Goal: Task Accomplishment & Management: Complete application form

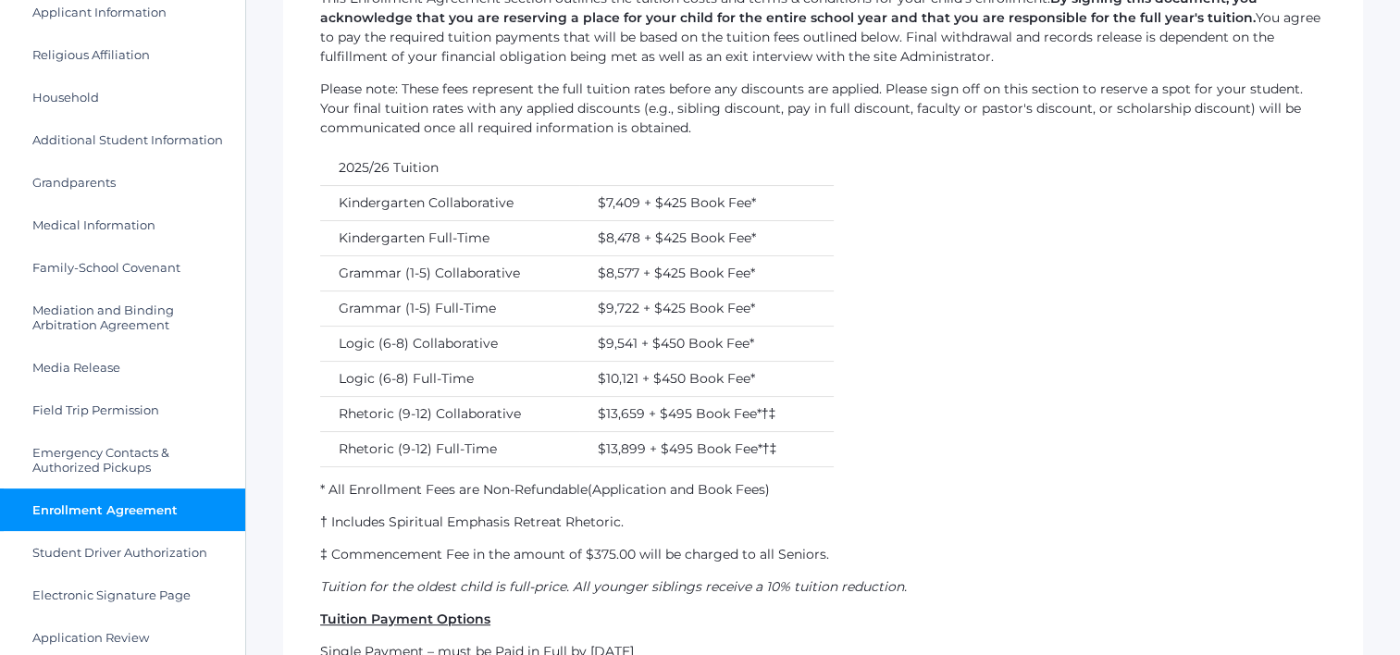
scroll to position [252, 0]
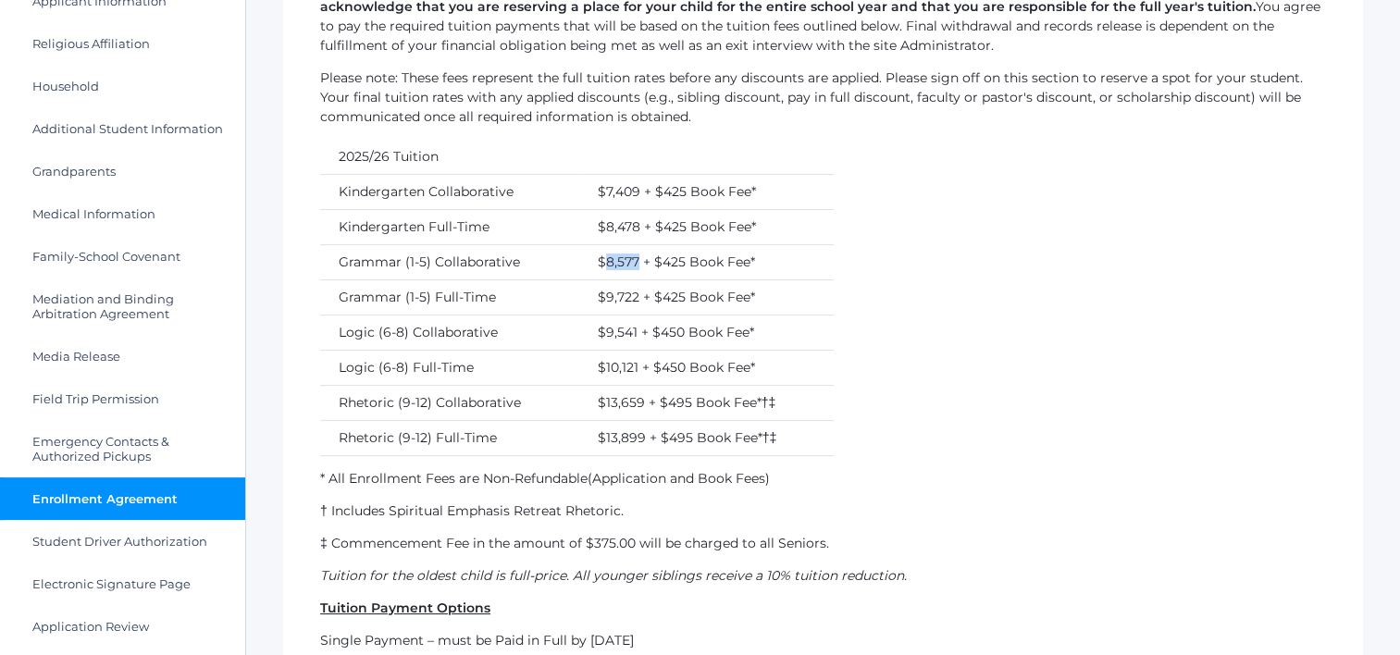
drag, startPoint x: 603, startPoint y: 260, endPoint x: 635, endPoint y: 263, distance: 32.5
click at [635, 263] on td "$8,577 + $425 Book Fee*" at bounding box center [706, 261] width 254 height 35
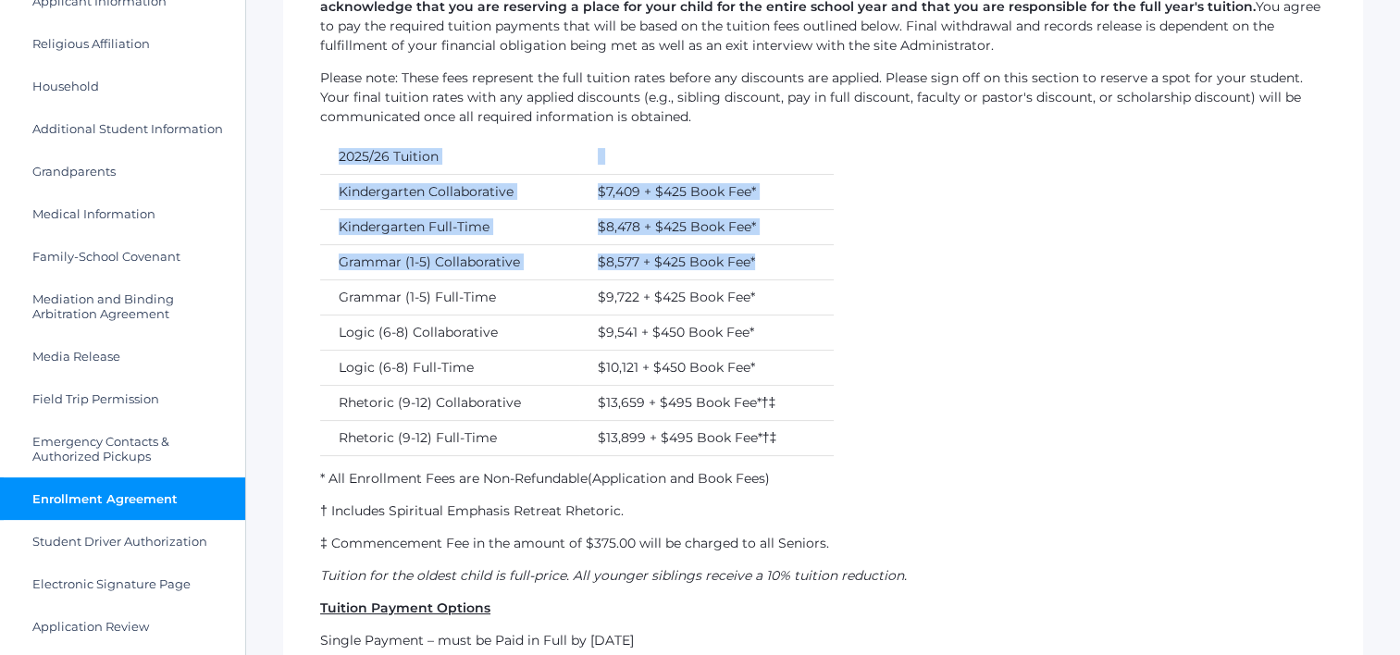
drag, startPoint x: 770, startPoint y: 256, endPoint x: 340, endPoint y: 134, distance: 446.2
click at [340, 134] on div "This Enrollment Agreement section outlines the tuition costs and terms & condit…" at bounding box center [822, 382] width 1005 height 808
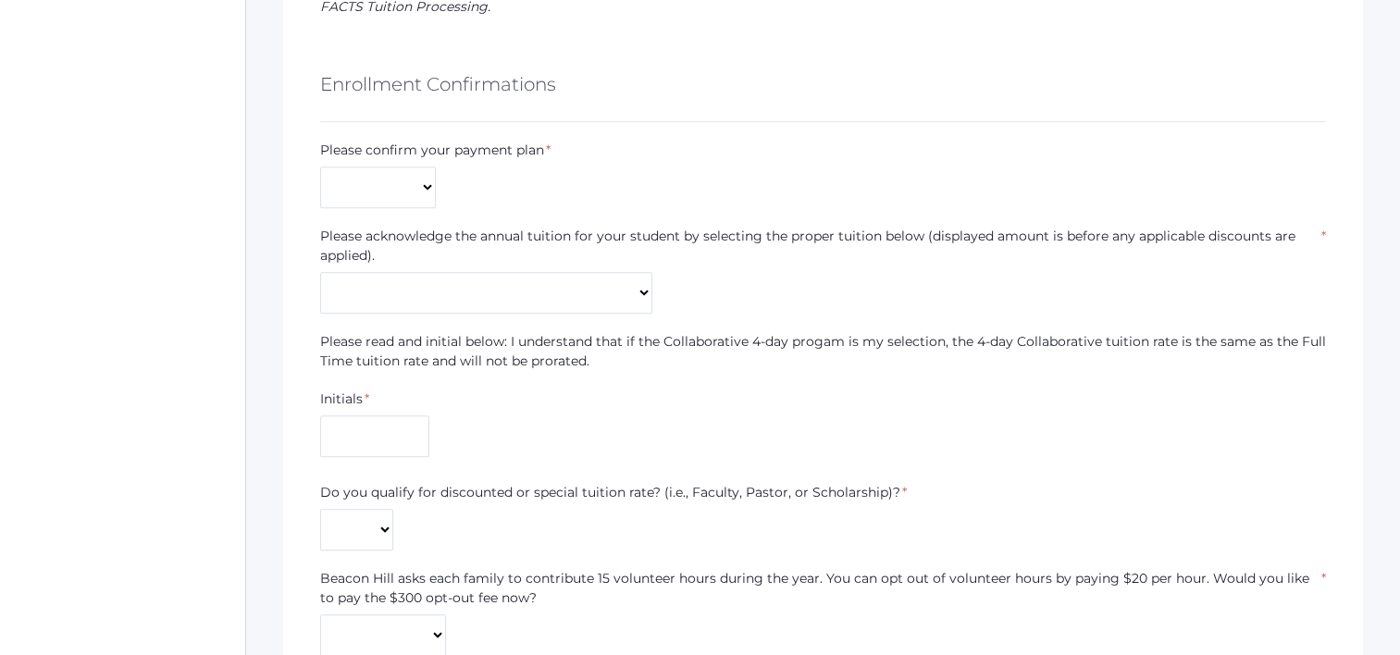
scroll to position [1018, 0]
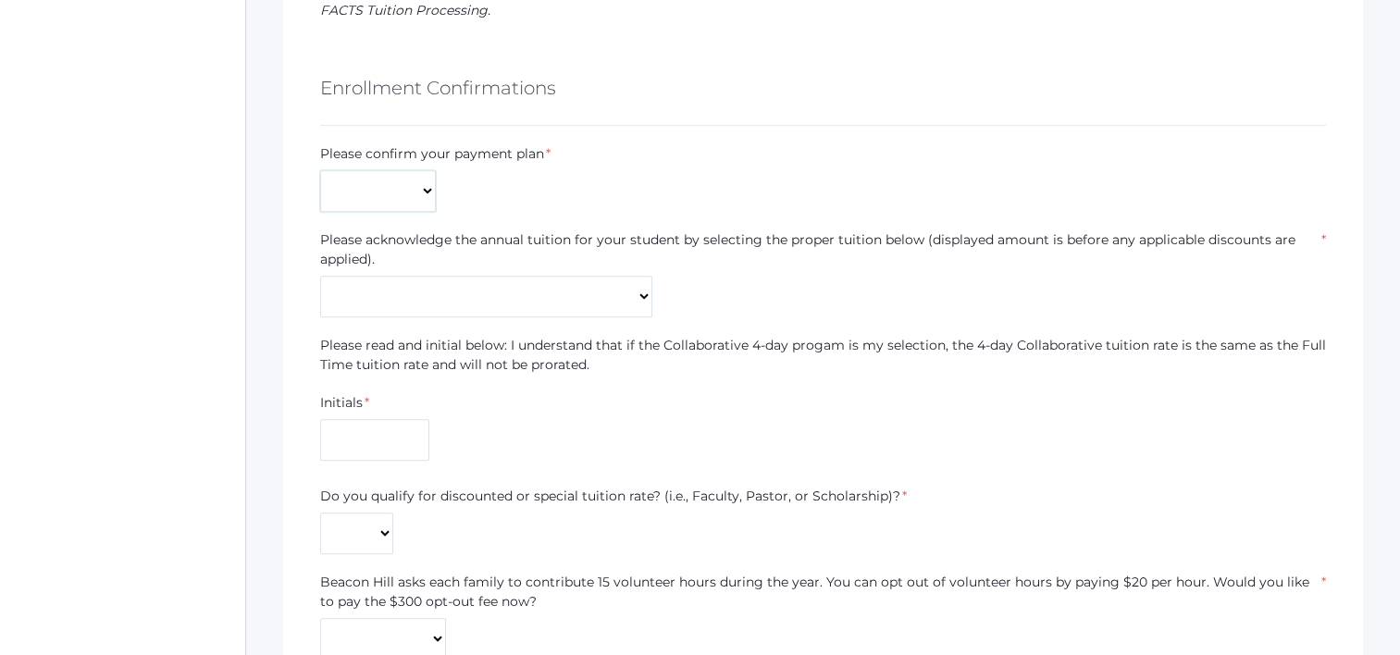
click at [426, 204] on select "Monthly Payments (July-June) Single Payment Due July" at bounding box center [378, 191] width 116 height 42
click at [623, 146] on div "Please confirm your payment plan * Monthly Payments (July-June) Single Payment …" at bounding box center [823, 178] width 1024 height 68
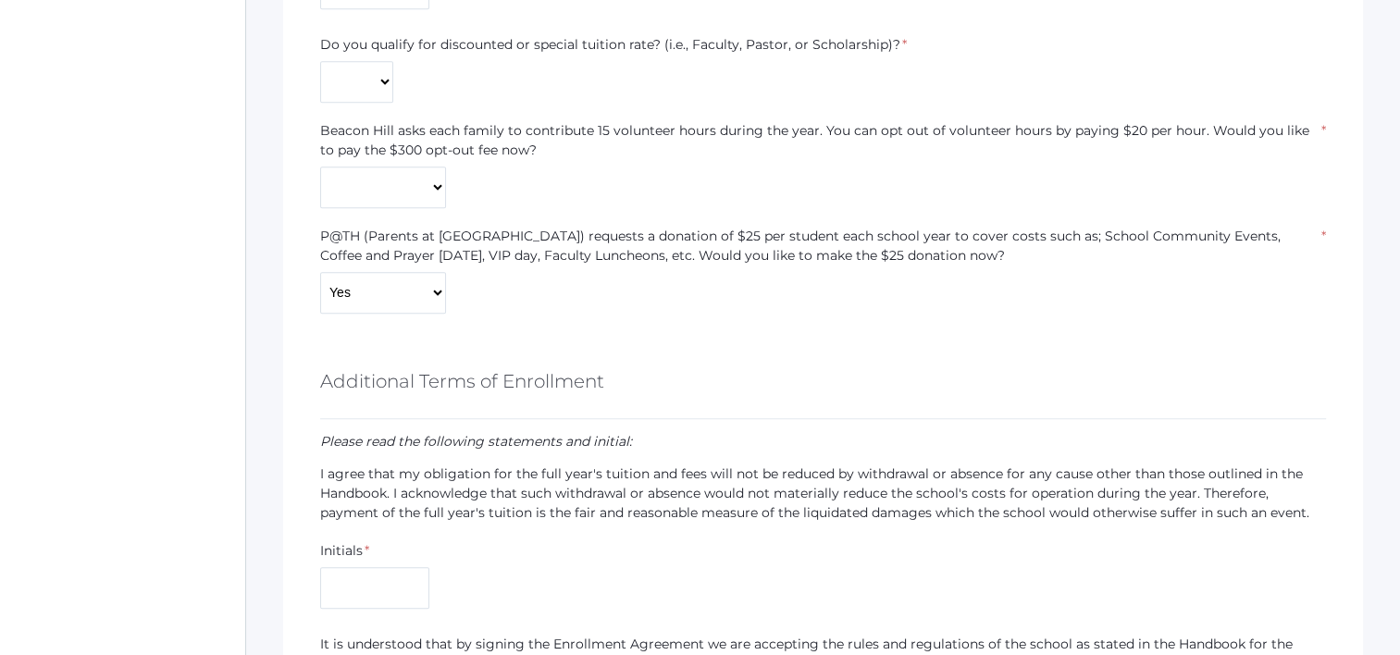
scroll to position [1469, 0]
click at [440, 180] on select "Yes No" at bounding box center [383, 188] width 126 height 42
click at [573, 177] on div "Beacon Hill asks each family to contribute 15 volunteer hours during the year. …" at bounding box center [822, 164] width 1005 height 87
click at [422, 289] on select "Yes No" at bounding box center [383, 293] width 126 height 42
click at [559, 272] on div "P@TH (Parents at [GEOGRAPHIC_DATA]) requests a donation of $25 per student each…" at bounding box center [822, 270] width 1005 height 87
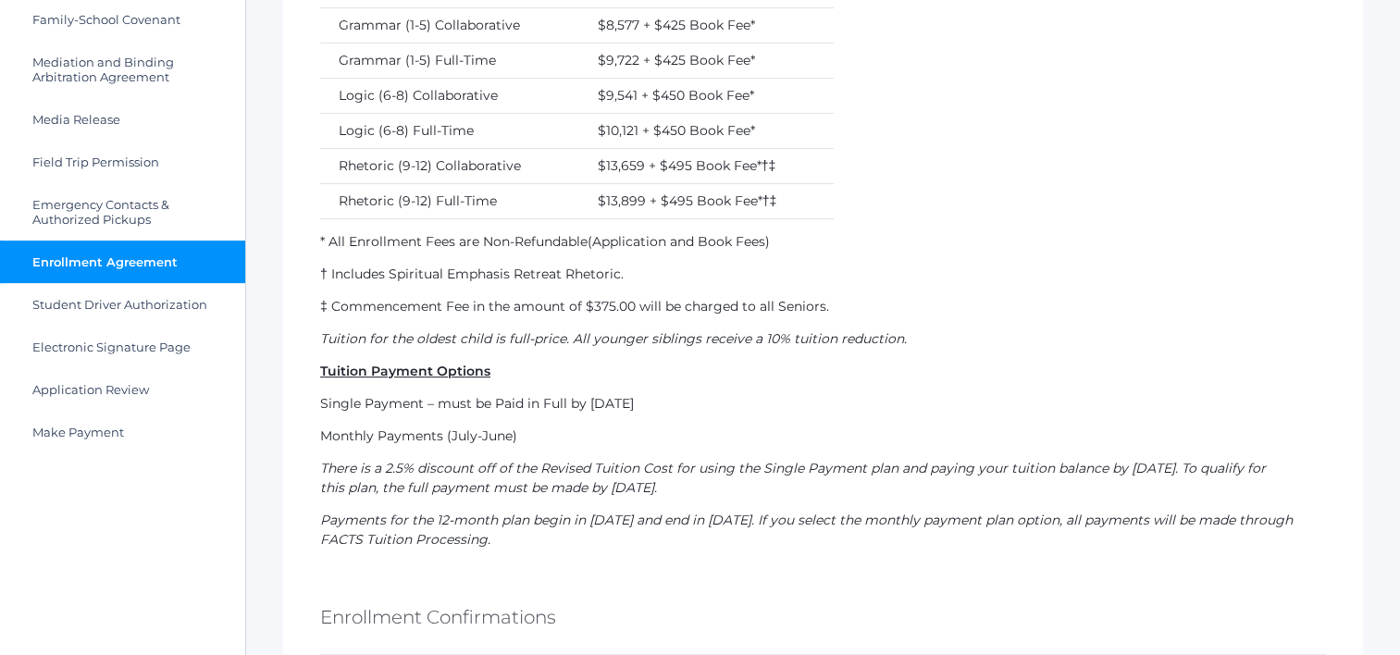
scroll to position [490, 0]
